Goal: Contribute content

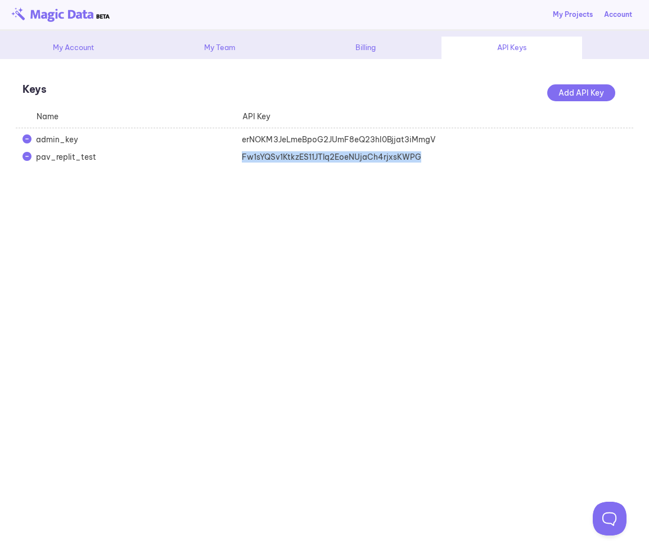
click at [291, 160] on div "Fw1sYQSv1KtkzES11JTlq2EoeNUjaCh4rjxsKWPG" at bounding box center [338, 156] width 206 height 11
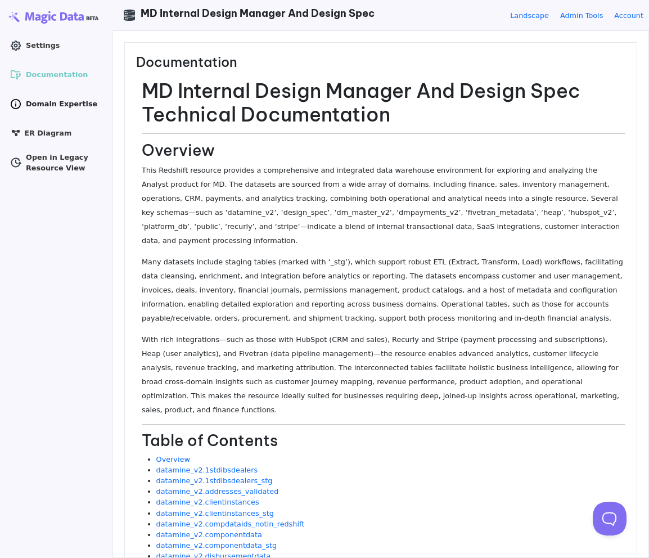
click at [43, 99] on span "Domain Expertise" at bounding box center [61, 103] width 71 height 11
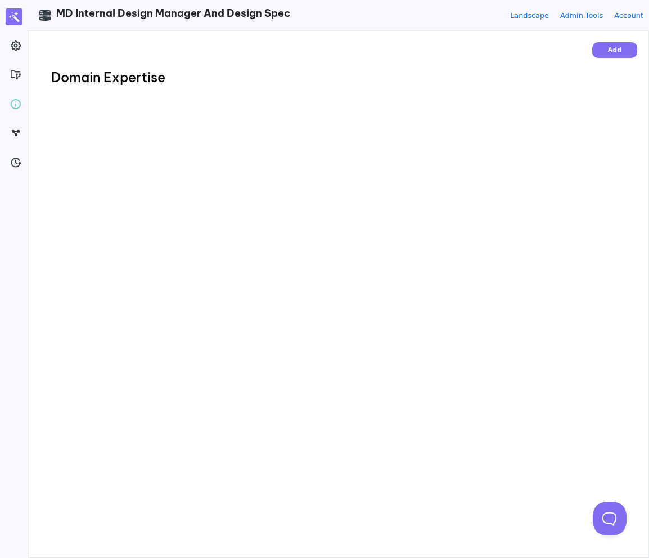
click at [293, 102] on div "Add Domain Expertise" at bounding box center [339, 294] width 620 height 527
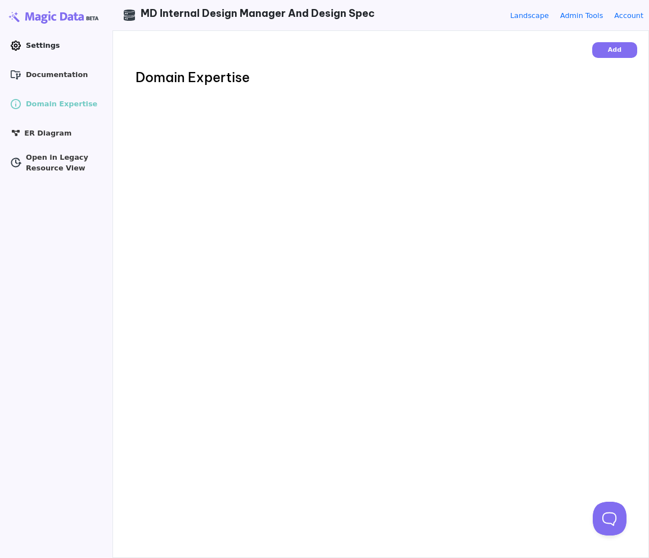
click at [33, 46] on span "Settings" at bounding box center [43, 45] width 34 height 11
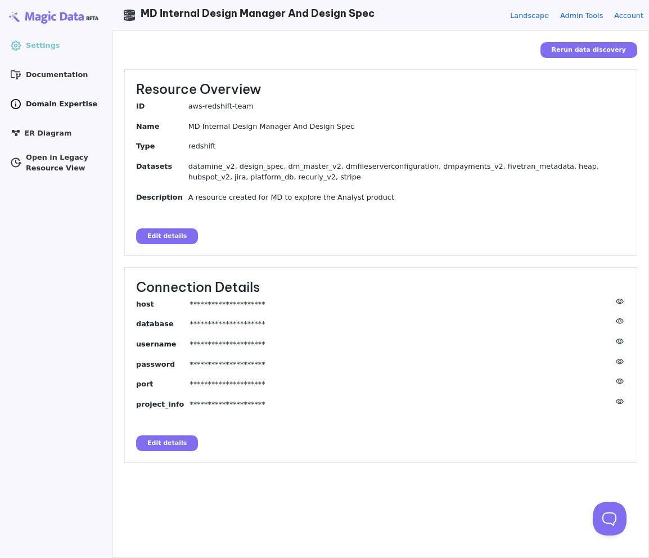
click at [35, 107] on span "Domain Expertise" at bounding box center [61, 103] width 71 height 11
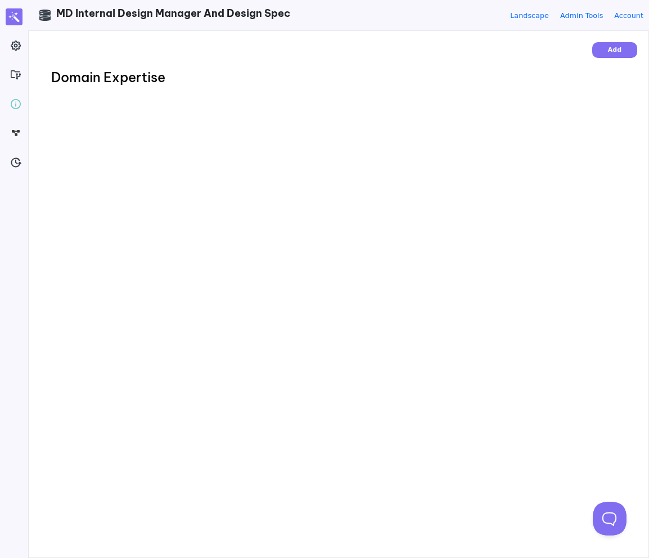
click at [621, 49] on button "Add" at bounding box center [614, 50] width 45 height 16
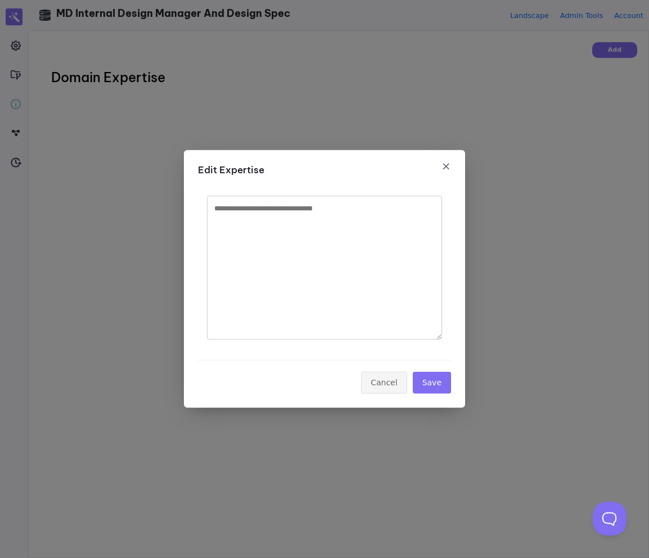
click at [295, 224] on textarea at bounding box center [324, 268] width 235 height 144
type textarea "**********"
click at [434, 387] on button "Save" at bounding box center [432, 383] width 38 height 22
click at [448, 162] on button "×" at bounding box center [446, 166] width 27 height 20
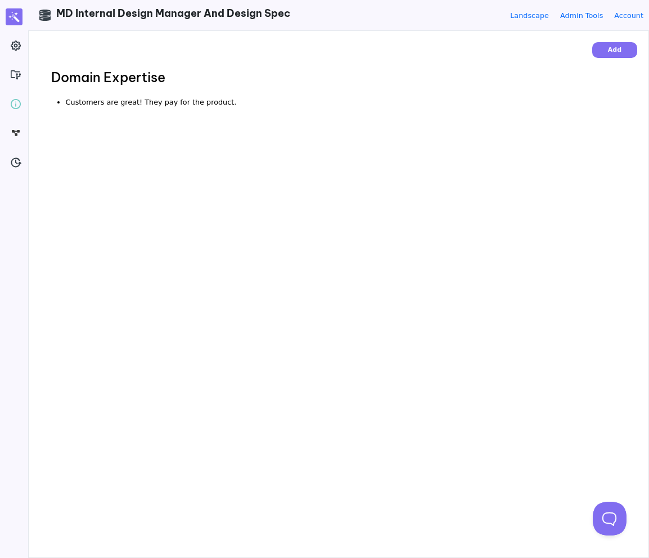
click at [84, 176] on div "Add Domain Expertise Customers are great! They pay for the product." at bounding box center [339, 294] width 620 height 527
click at [190, 102] on li "Customers are great! They pay for the product." at bounding box center [346, 102] width 560 height 11
click at [241, 95] on div "Domain Expertise Customers are great! They pay for the product." at bounding box center [338, 88] width 597 height 38
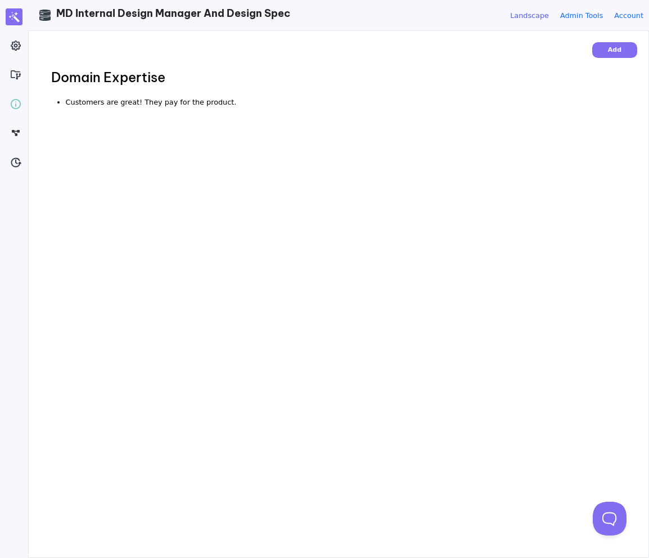
click at [529, 14] on link "Landscape" at bounding box center [529, 15] width 39 height 11
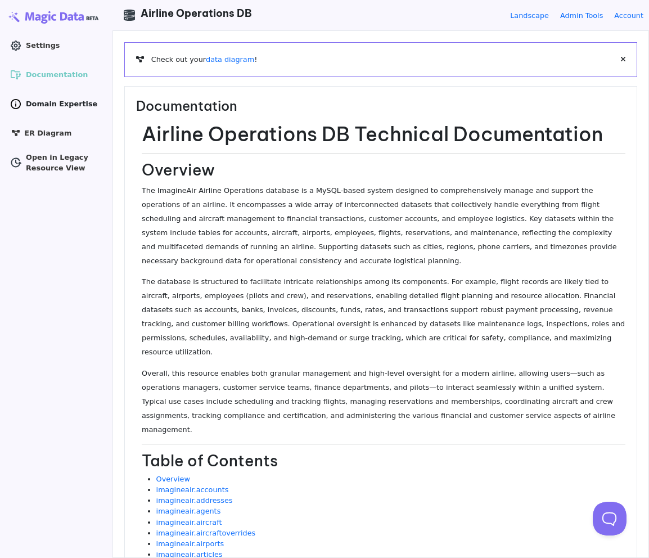
click at [47, 100] on span "Domain Expertise" at bounding box center [61, 103] width 71 height 11
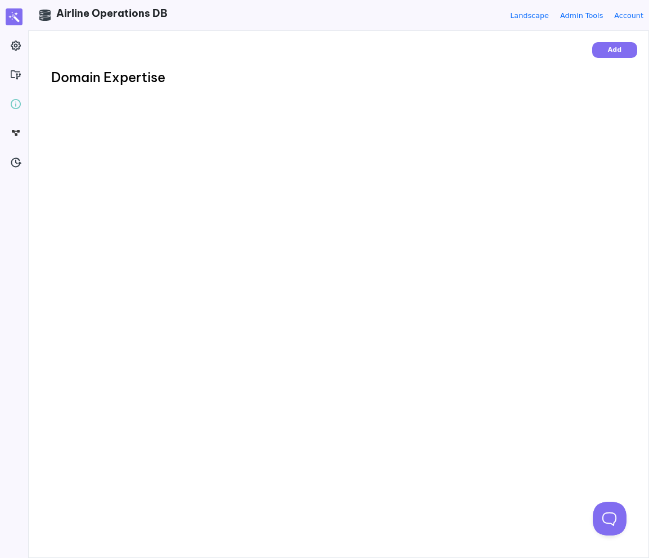
click at [612, 57] on button "Add" at bounding box center [614, 50] width 45 height 16
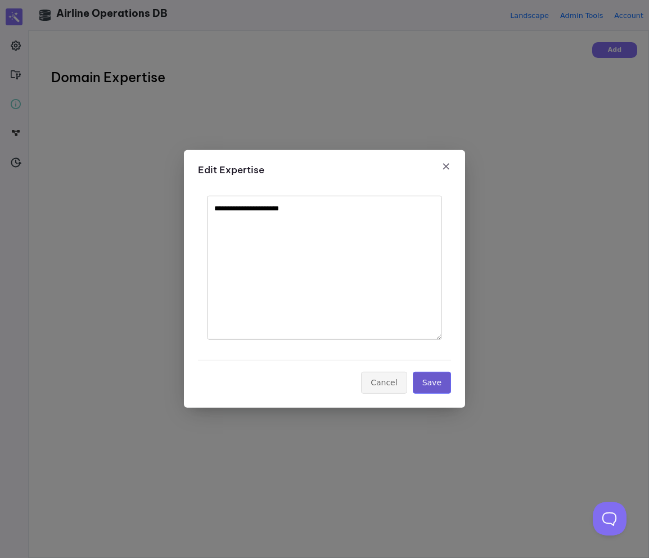
type textarea "**********"
click at [432, 385] on button "Save" at bounding box center [432, 383] width 38 height 22
click at [447, 163] on button "×" at bounding box center [446, 166] width 27 height 20
